Goal: Task Accomplishment & Management: Manage account settings

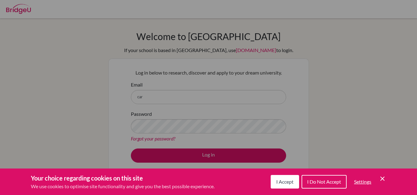
click at [382, 177] on icon "Cookie Control Close Icon" at bounding box center [381, 178] width 7 height 7
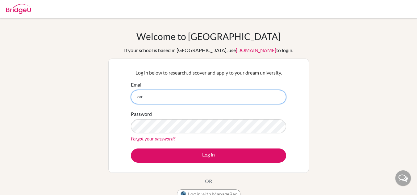
click at [204, 96] on input "car" at bounding box center [208, 97] width 155 height 14
type input "c"
type input "[EMAIL_ADDRESS][DOMAIN_NAME]"
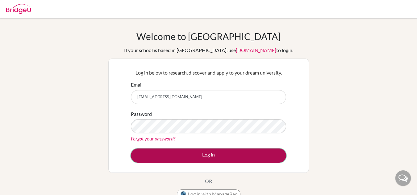
click at [207, 150] on button "Log in" at bounding box center [208, 156] width 155 height 14
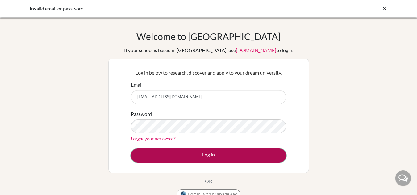
click at [165, 153] on button "Log in" at bounding box center [208, 156] width 155 height 14
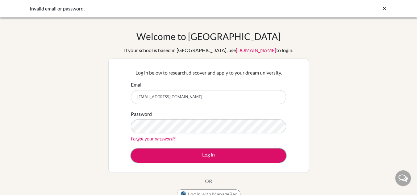
click at [165, 153] on button "Log in" at bounding box center [208, 156] width 155 height 14
click at [156, 138] on link "Forgot your password?" at bounding box center [153, 139] width 44 height 6
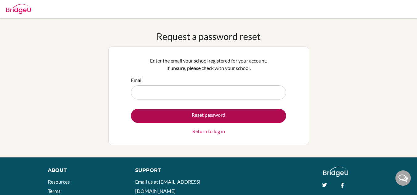
type input "[EMAIL_ADDRESS][DOMAIN_NAME]"
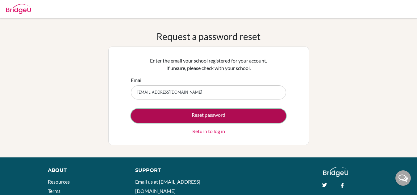
click at [232, 117] on button "Reset password" at bounding box center [208, 116] width 155 height 14
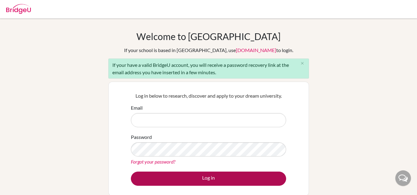
type input "[EMAIL_ADDRESS][DOMAIN_NAME]"
click at [223, 173] on button "Log in" at bounding box center [208, 179] width 155 height 14
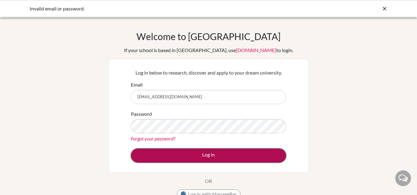
click at [235, 153] on button "Log in" at bounding box center [208, 156] width 155 height 14
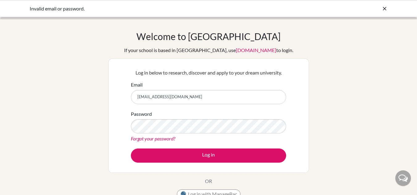
click at [145, 141] on link "Forgot your password?" at bounding box center [153, 139] width 44 height 6
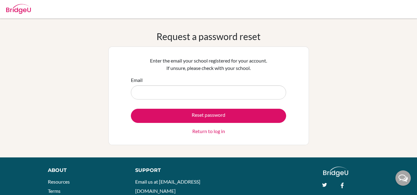
type input "[EMAIL_ADDRESS][DOMAIN_NAME]"
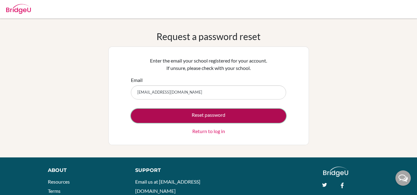
click at [218, 120] on button "Reset password" at bounding box center [208, 116] width 155 height 14
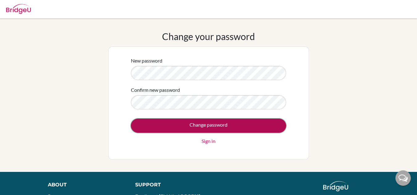
click at [199, 121] on input "Change password" at bounding box center [208, 126] width 155 height 14
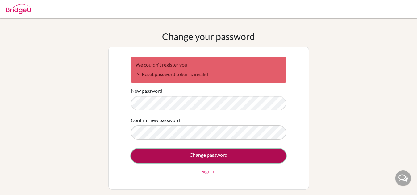
click at [268, 161] on input "Change password" at bounding box center [208, 156] width 155 height 14
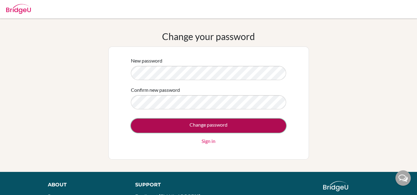
click at [263, 127] on input "Change password" at bounding box center [208, 126] width 155 height 14
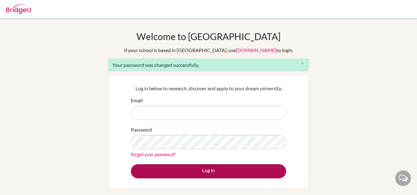
type input "[EMAIL_ADDRESS][DOMAIN_NAME]"
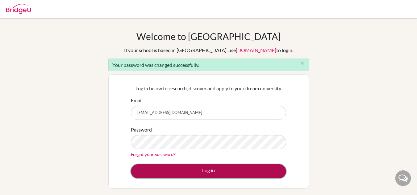
click at [207, 167] on button "Log in" at bounding box center [208, 171] width 155 height 14
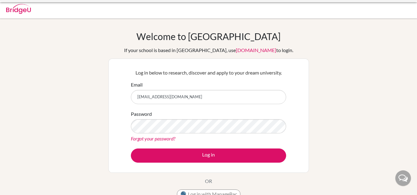
click at [208, 171] on div "Log in below to research, discover and apply to your dream university. Email [E…" at bounding box center [208, 116] width 200 height 114
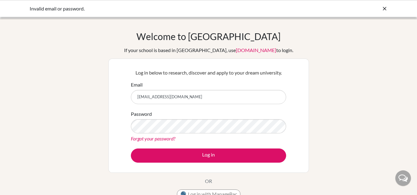
click at [180, 119] on div "Password Forgot your password?" at bounding box center [208, 126] width 155 height 32
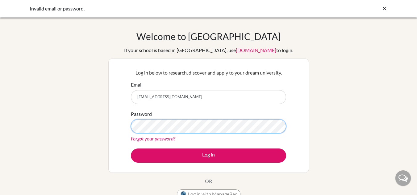
click at [131, 149] on button "Log in" at bounding box center [208, 156] width 155 height 14
